Goal: Transaction & Acquisition: Purchase product/service

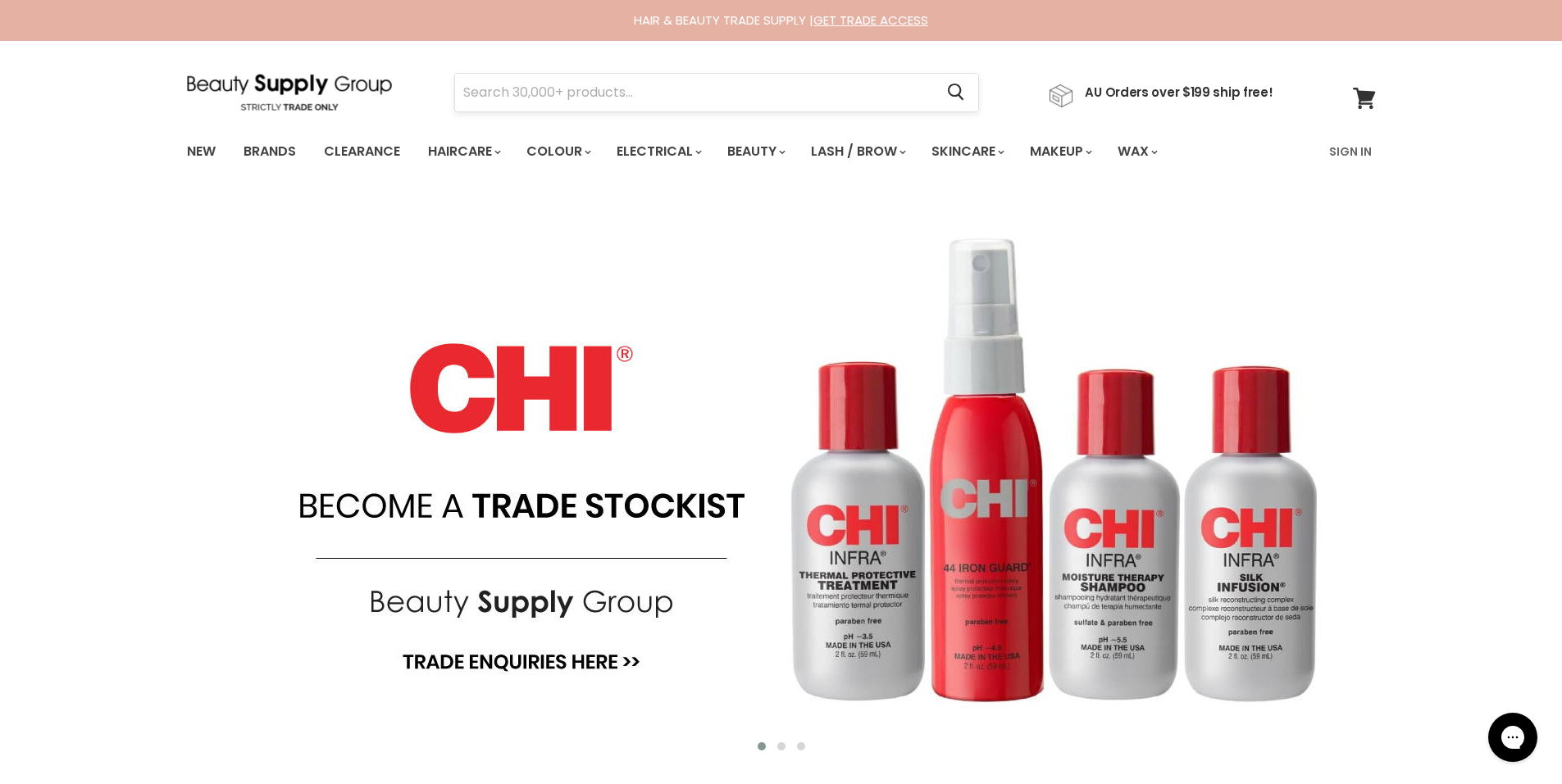
click at [454, 92] on form "Cancel" at bounding box center [716, 93] width 525 height 39
click at [456, 92] on input "Search" at bounding box center [696, 93] width 480 height 38
type input "redken perm solution"
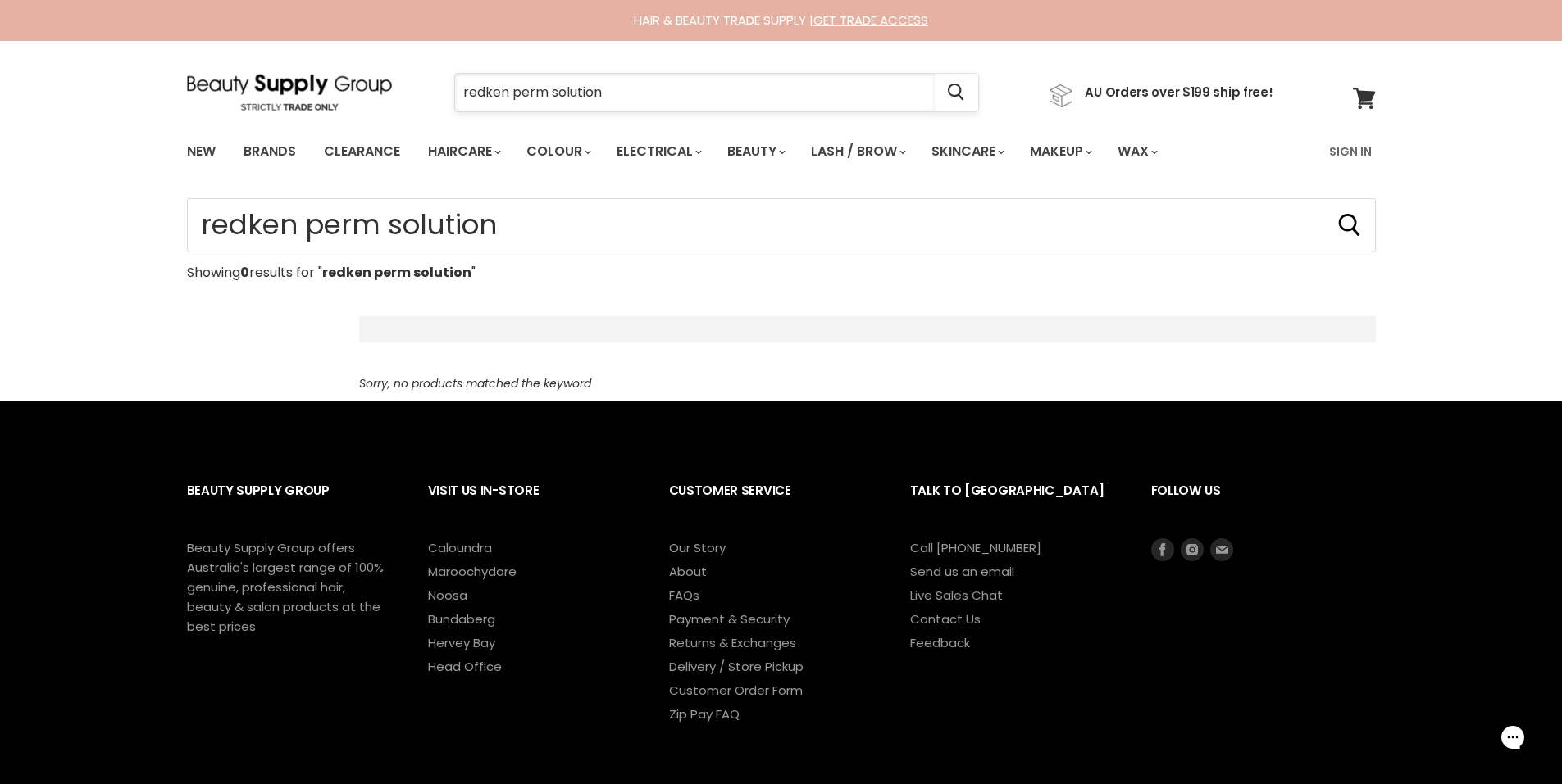
click at [508, 90] on input "redken perm solution" at bounding box center [696, 93] width 480 height 38
type input "perm solution"
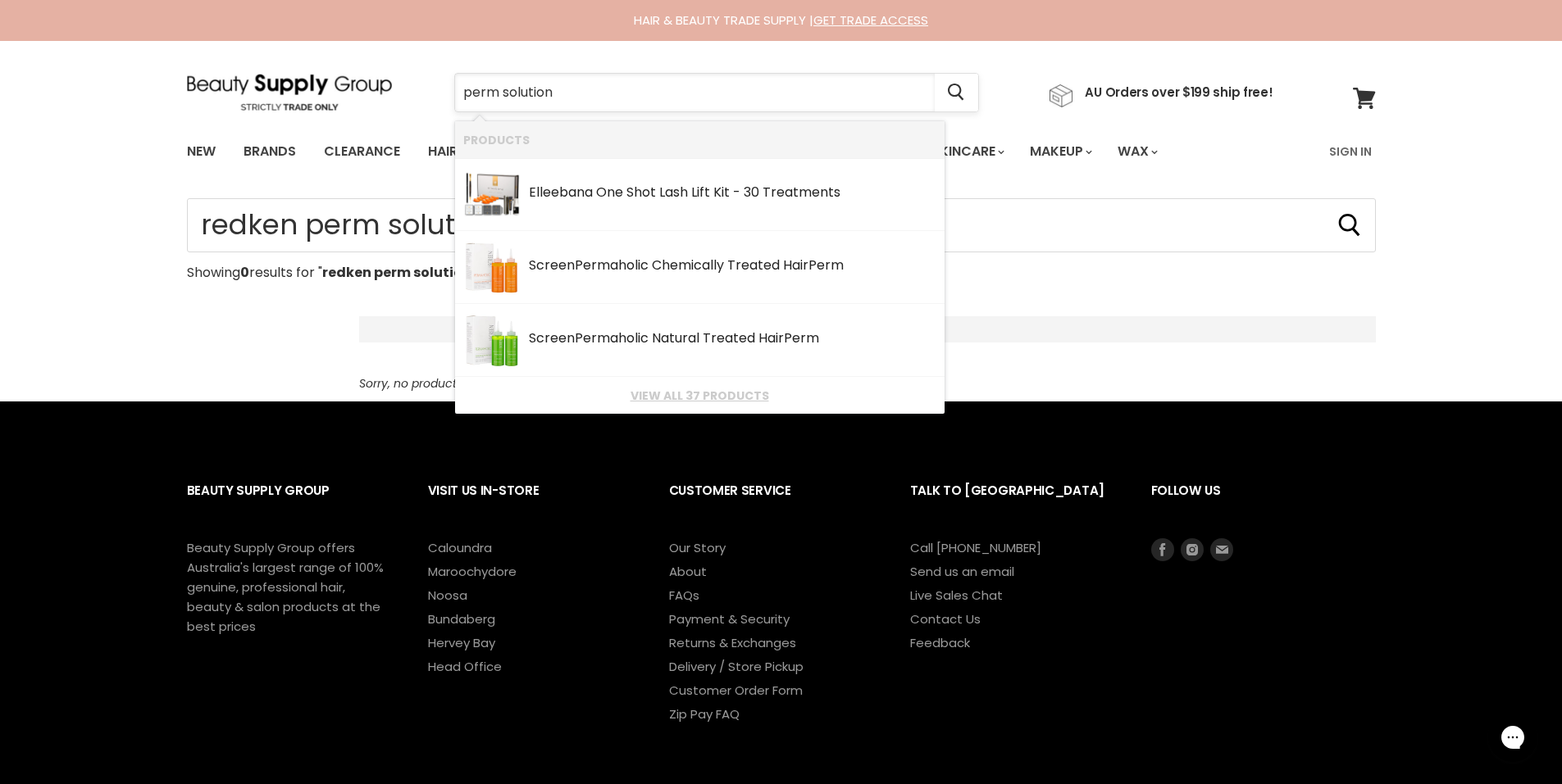
click at [599, 91] on input "perm solution" at bounding box center [696, 93] width 480 height 38
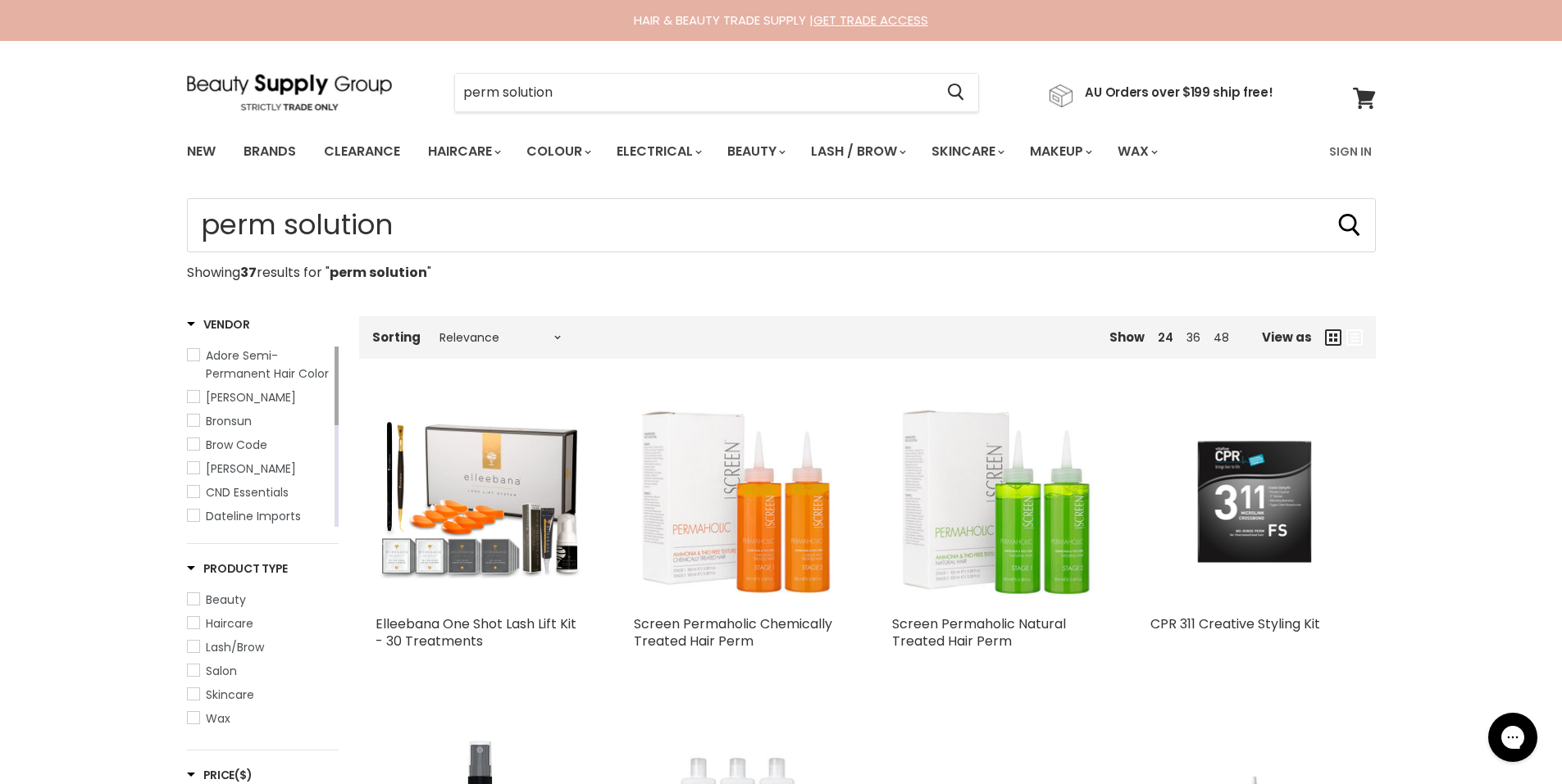
type input "perm solution"
drag, startPoint x: 567, startPoint y: 93, endPoint x: 576, endPoint y: 93, distance: 9.0
click at [567, 93] on input "perm solution" at bounding box center [696, 93] width 480 height 38
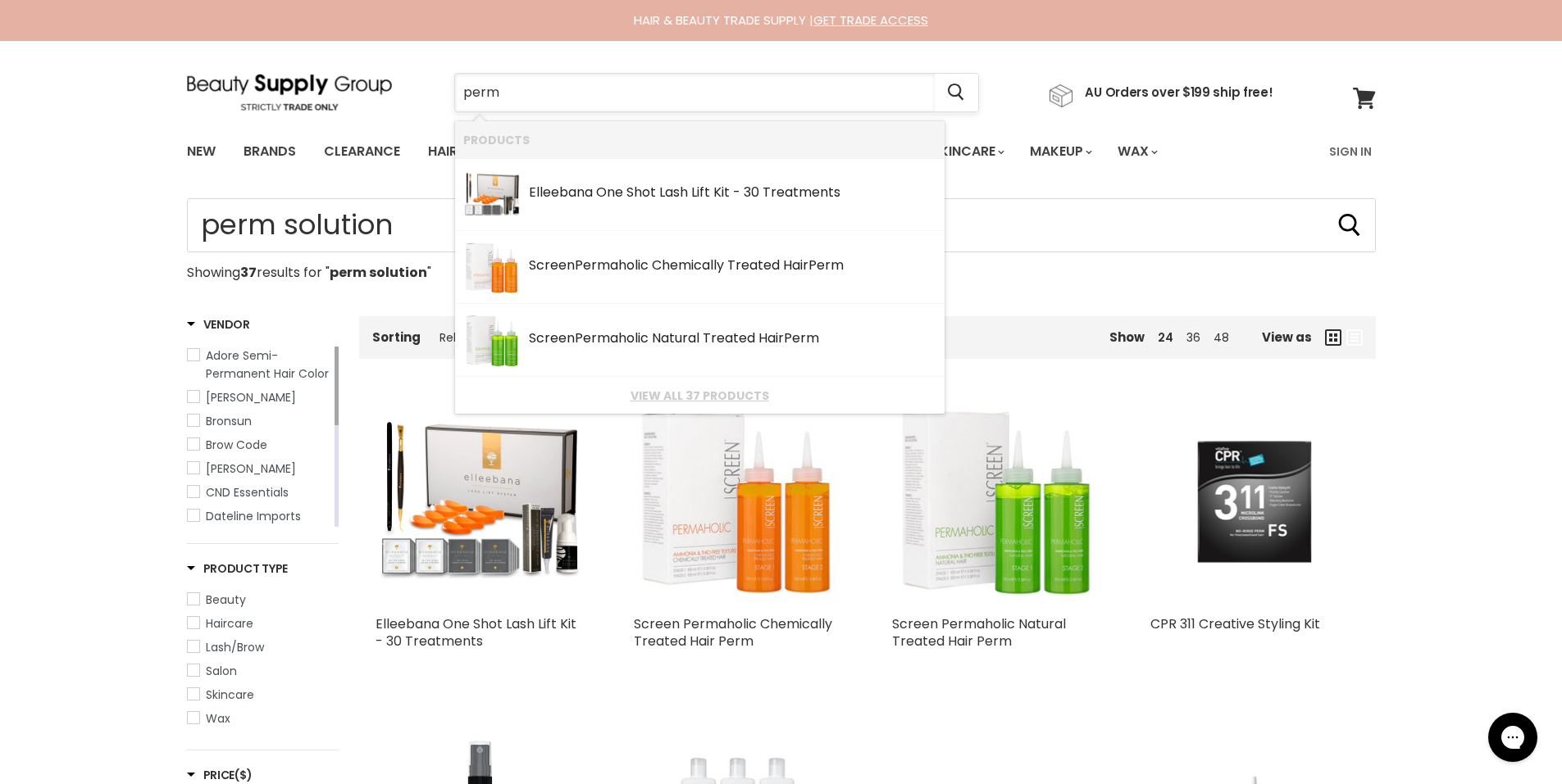
type input "perm"
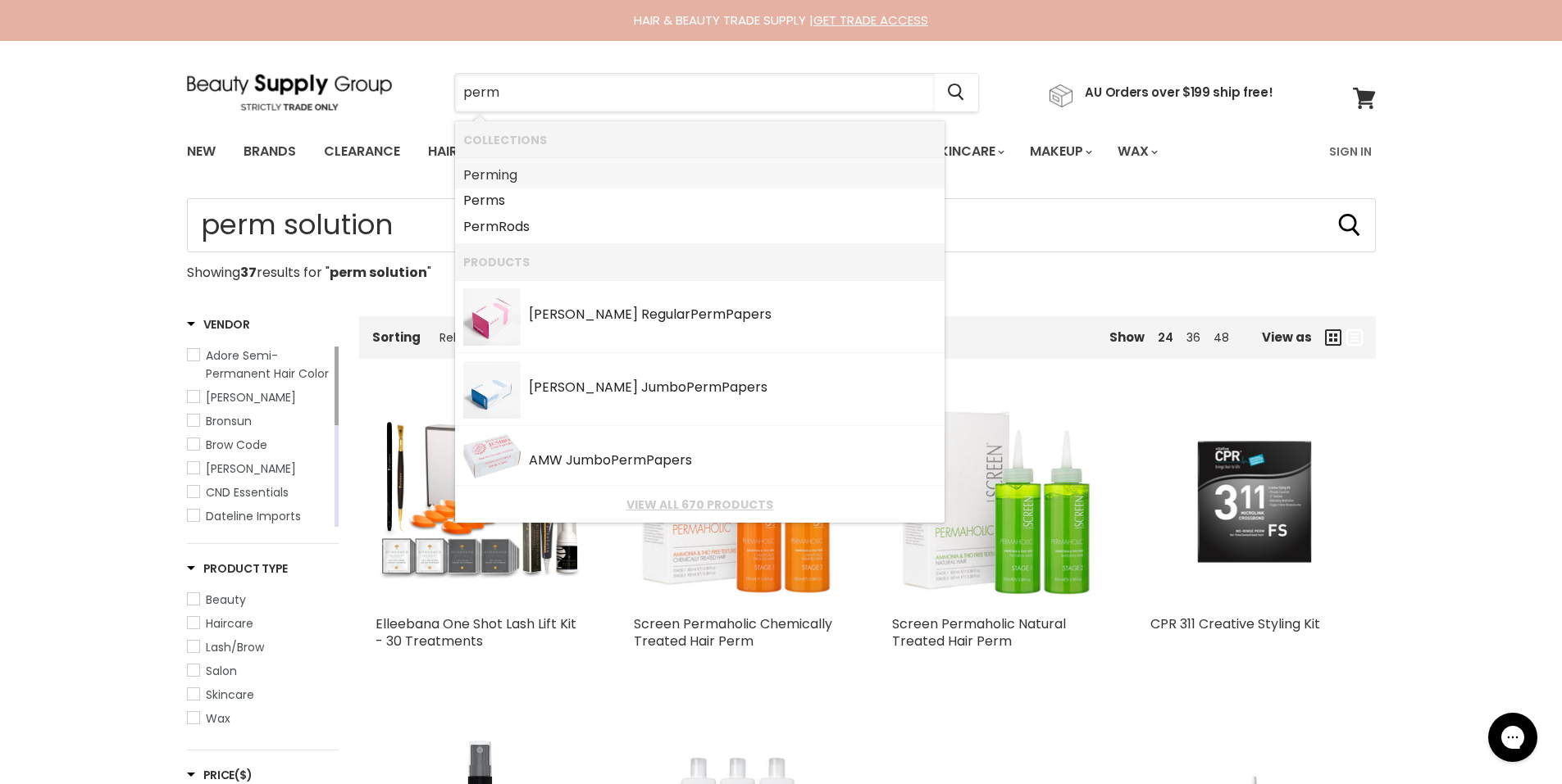
click at [495, 177] on b "Perm" at bounding box center [481, 175] width 36 height 19
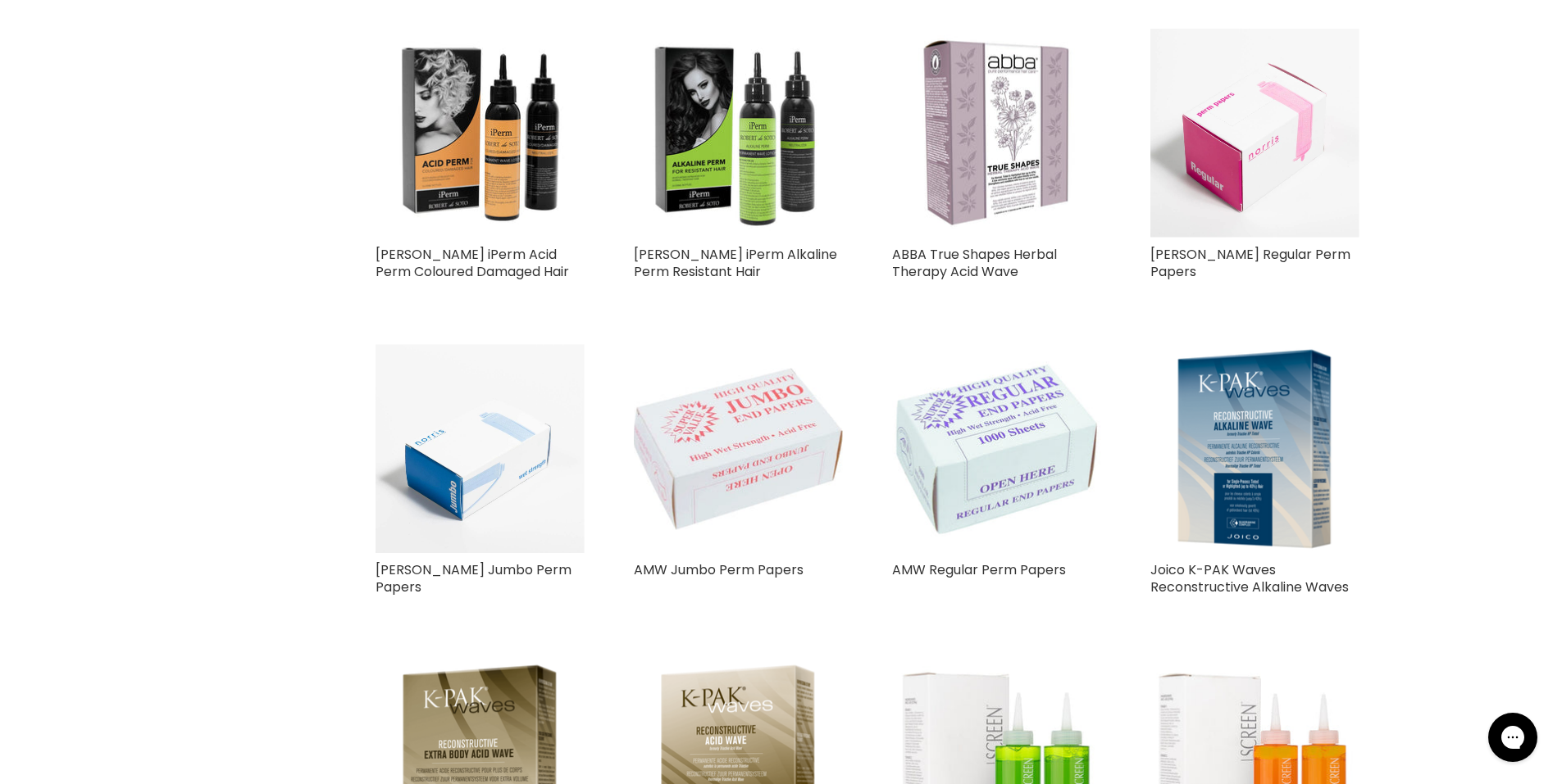
scroll to position [656, 0]
